Goal: Task Accomplishment & Management: Manage account settings

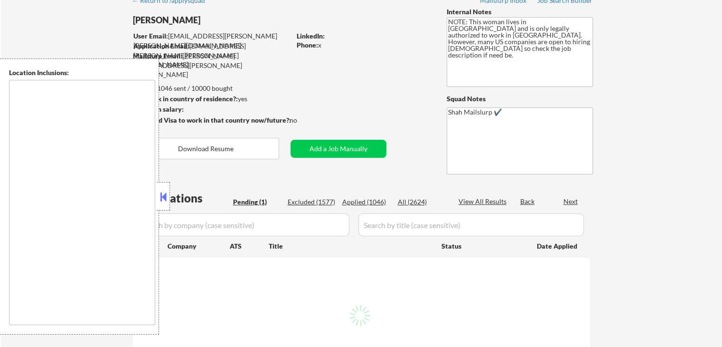
scroll to position [190, 0]
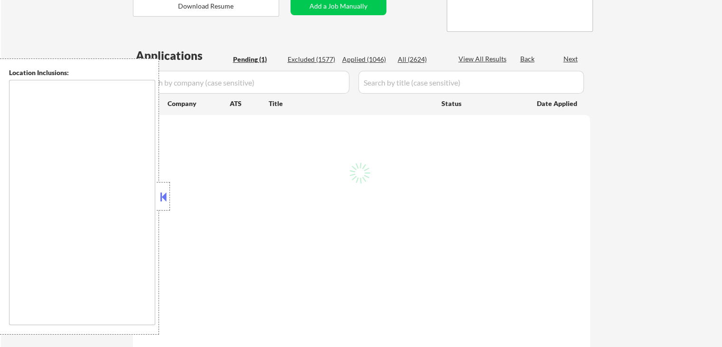
select select ""pending""
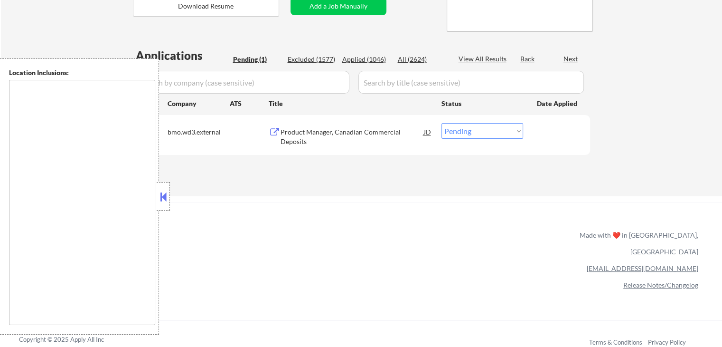
type textarea "[GEOGRAPHIC_DATA], [GEOGRAPHIC_DATA] [GEOGRAPHIC_DATA], [GEOGRAPHIC_DATA] [GEOG…"
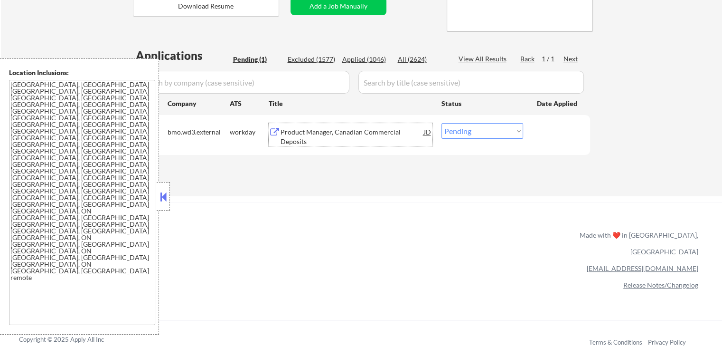
click at [279, 137] on div "Product Manager, Canadian Commercial Deposits JD" at bounding box center [351, 134] width 164 height 23
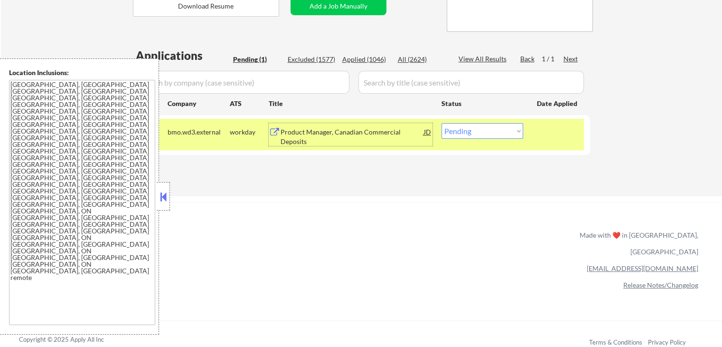
click at [481, 135] on select "Choose an option... Pending Applied Excluded (Questions) Excluded (Expired) Exc…" at bounding box center [483, 131] width 82 height 16
select select ""applied""
click at [442, 123] on select "Choose an option... Pending Applied Excluded (Questions) Excluded (Expired) Exc…" at bounding box center [483, 131] width 82 height 16
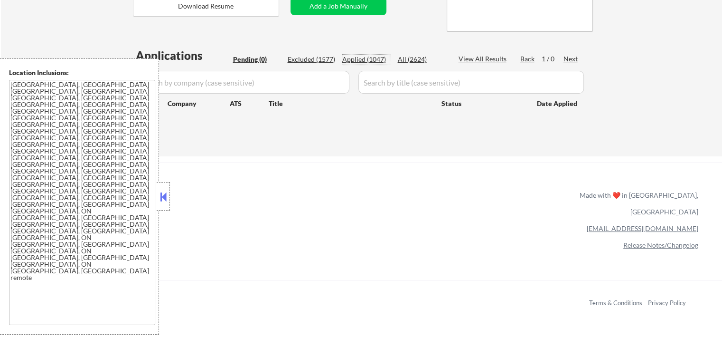
click at [374, 57] on div "Applied (1047)" at bounding box center [365, 59] width 47 height 9
select select ""applied""
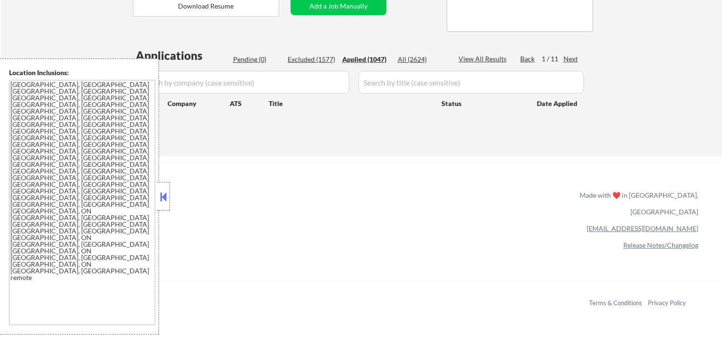
select select ""applied""
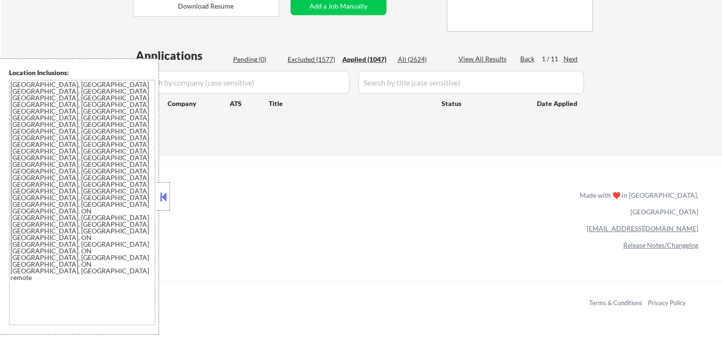
select select ""applied""
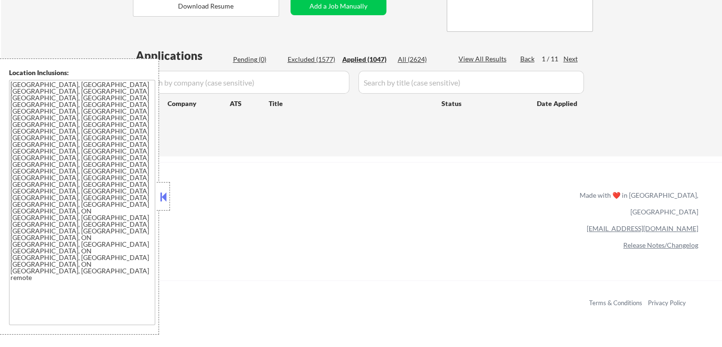
select select ""applied""
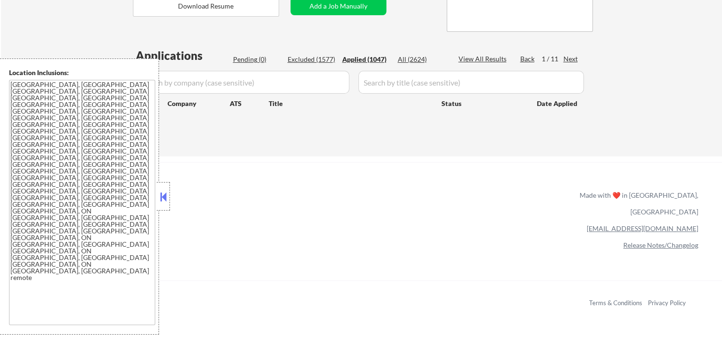
select select ""applied""
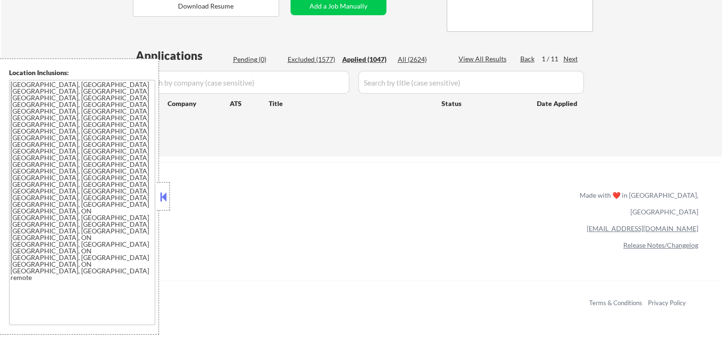
select select ""applied""
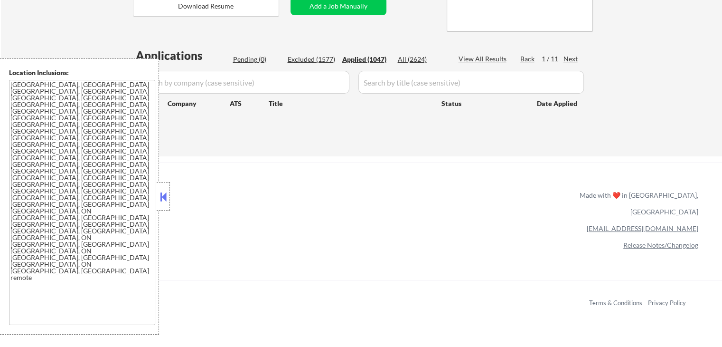
select select ""applied""
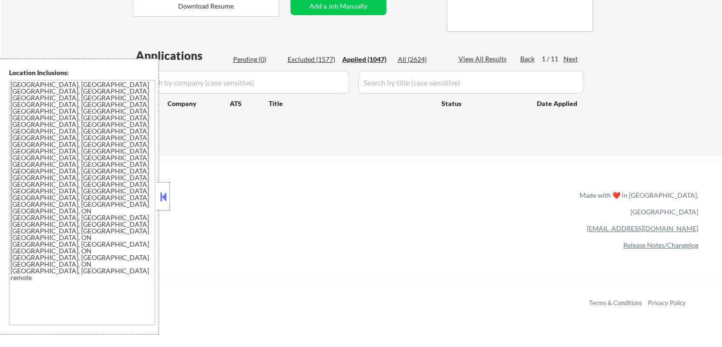
select select ""applied""
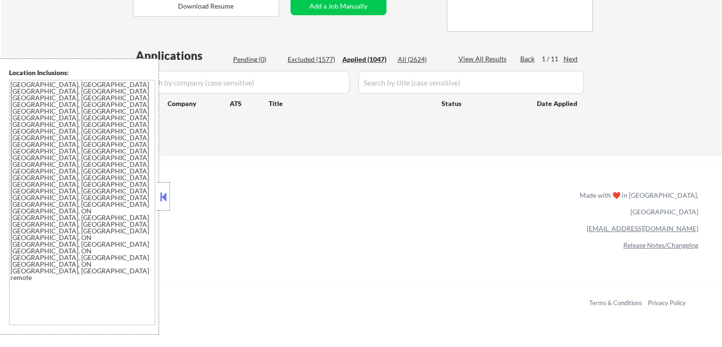
select select ""applied""
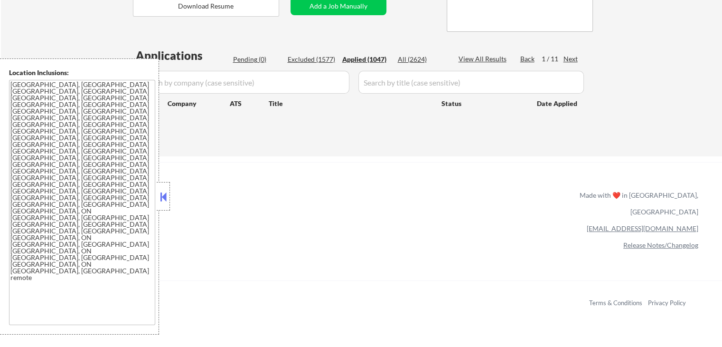
select select ""applied""
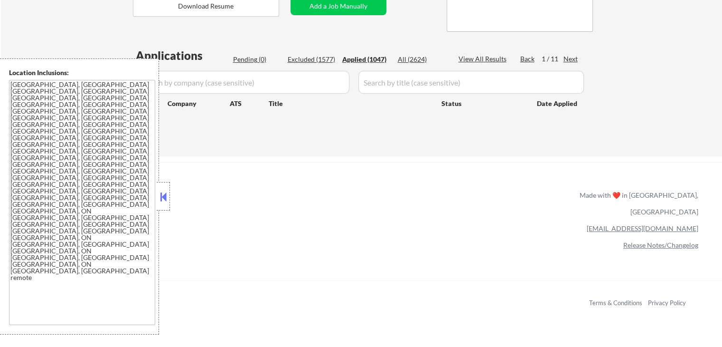
select select ""applied""
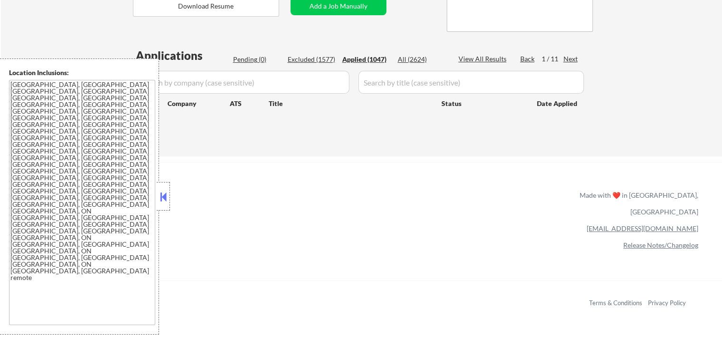
select select ""applied""
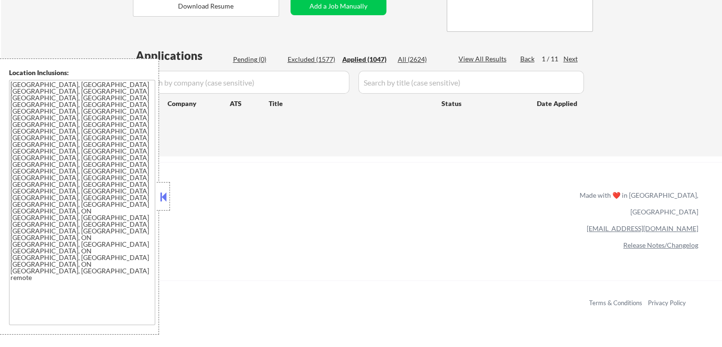
select select ""applied""
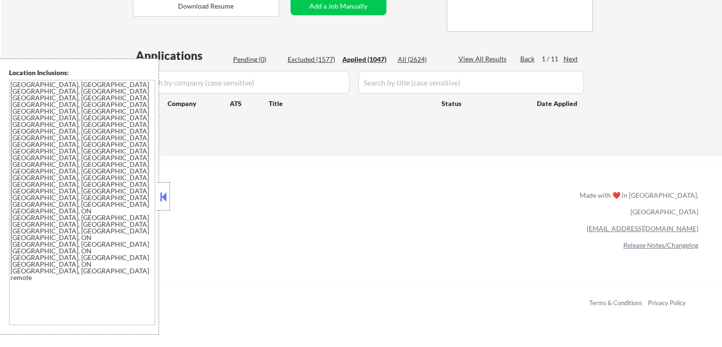
select select ""applied""
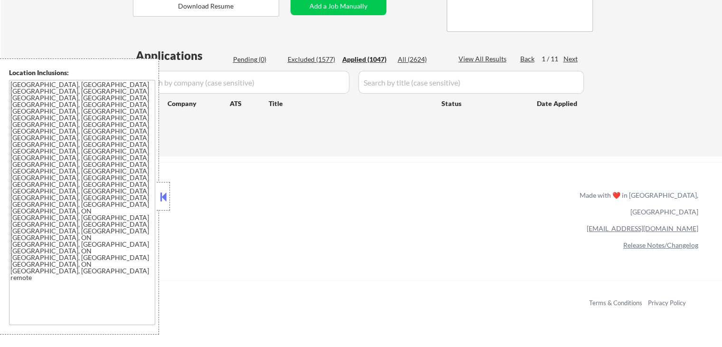
select select ""applied""
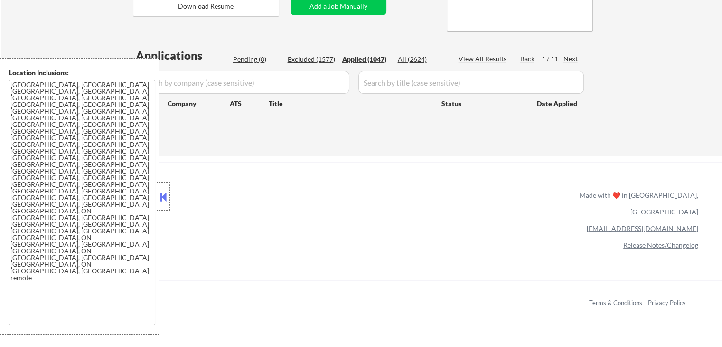
select select ""applied""
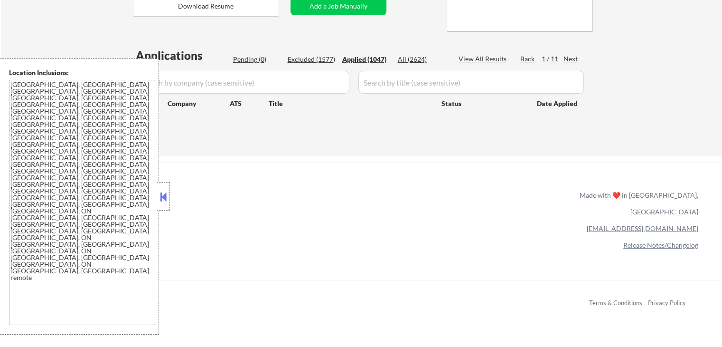
select select ""applied""
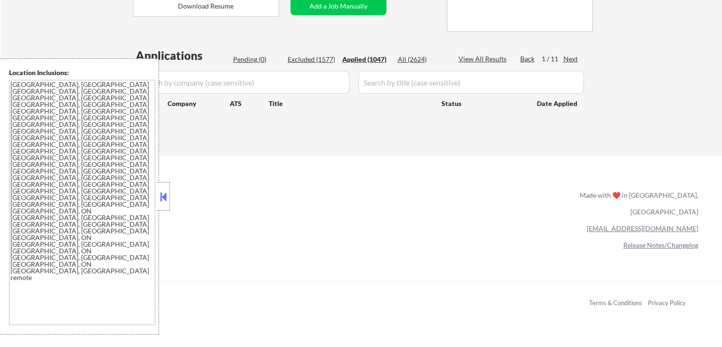
select select ""applied""
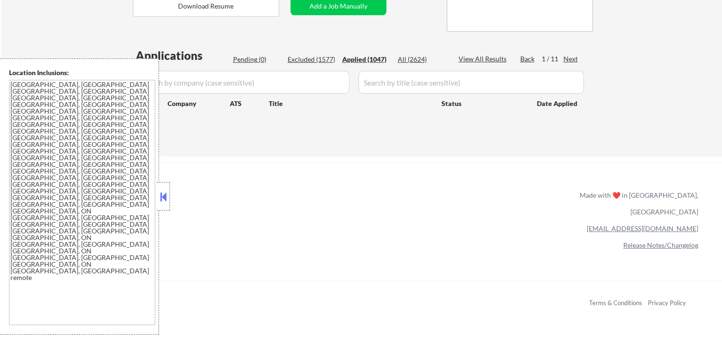
select select ""applied""
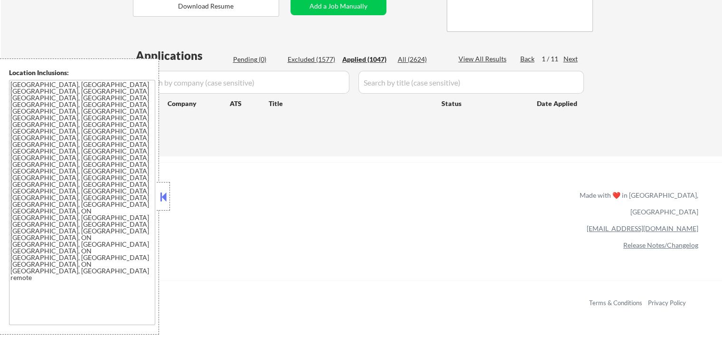
select select ""applied""
